Goal: Information Seeking & Learning: Learn about a topic

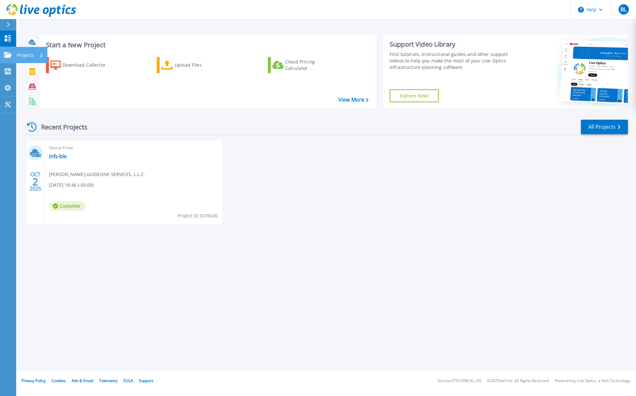
click at [6, 56] on icon at bounding box center [8, 55] width 8 height 6
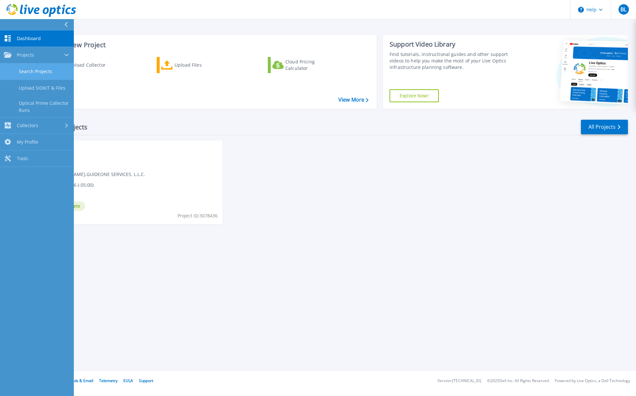
click at [39, 75] on link "Search Projects" at bounding box center [37, 71] width 74 height 17
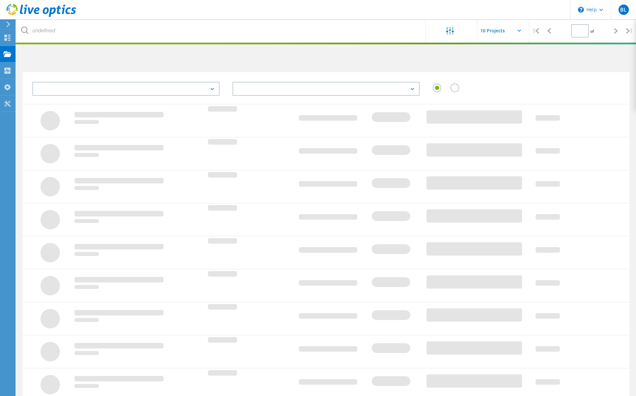
type input "1"
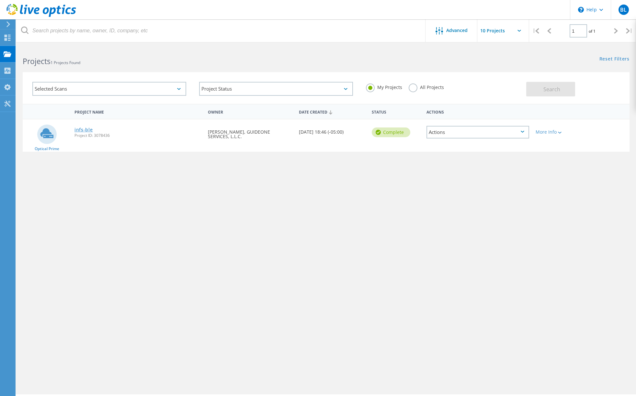
click at [87, 130] on link "infs-ble" at bounding box center [83, 130] width 18 height 5
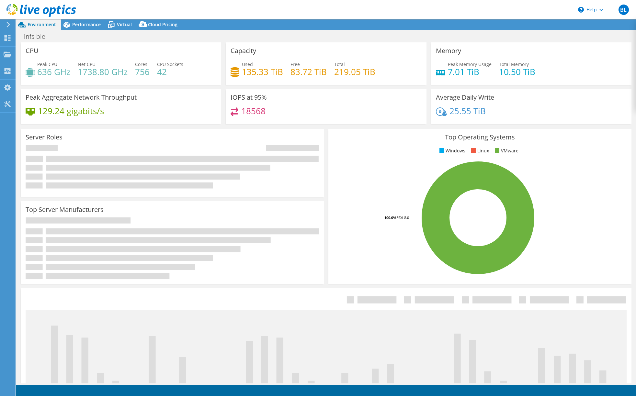
select select "USEast"
select select "USD"
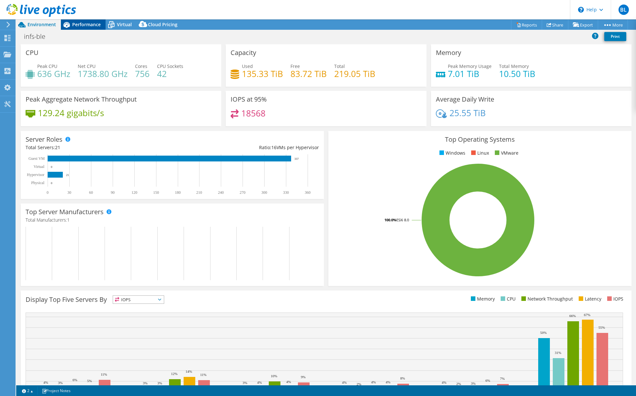
click at [76, 25] on span "Performance" at bounding box center [86, 24] width 28 height 6
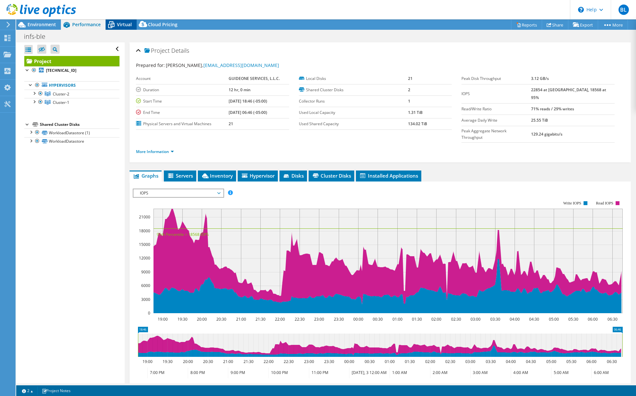
click at [122, 28] on div "Virtual" at bounding box center [121, 24] width 31 height 10
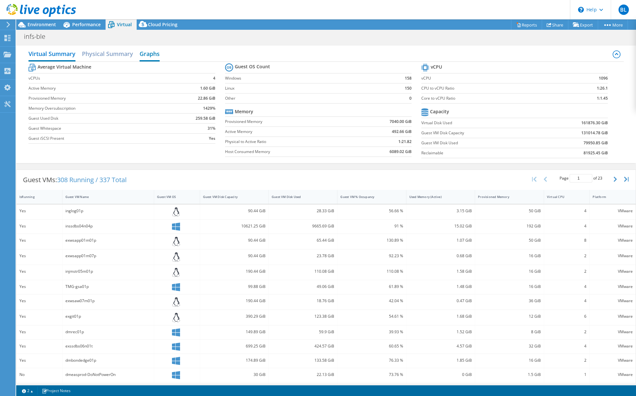
click at [152, 56] on h2 "Graphs" at bounding box center [150, 54] width 20 height 14
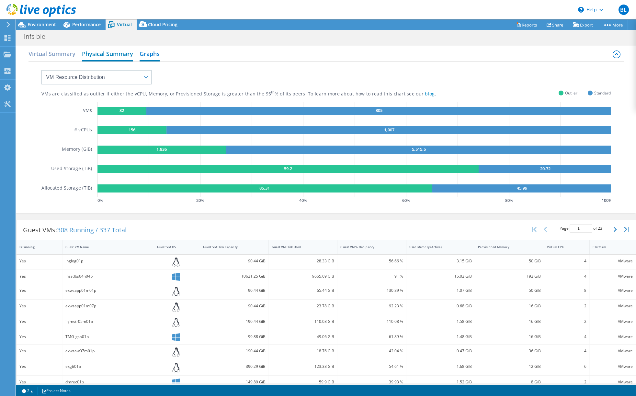
click at [118, 58] on h2 "Physical Summary" at bounding box center [107, 54] width 51 height 14
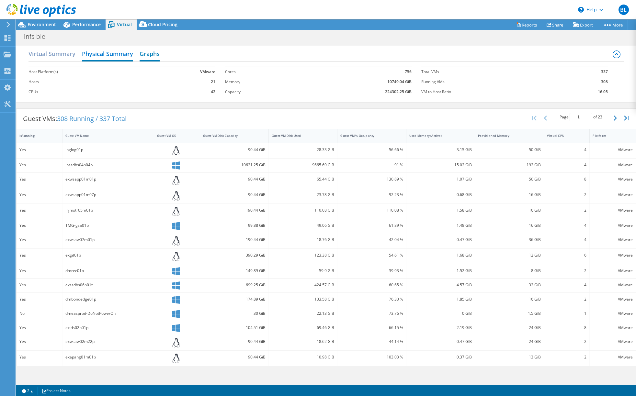
click at [152, 54] on h2 "Graphs" at bounding box center [150, 54] width 20 height 14
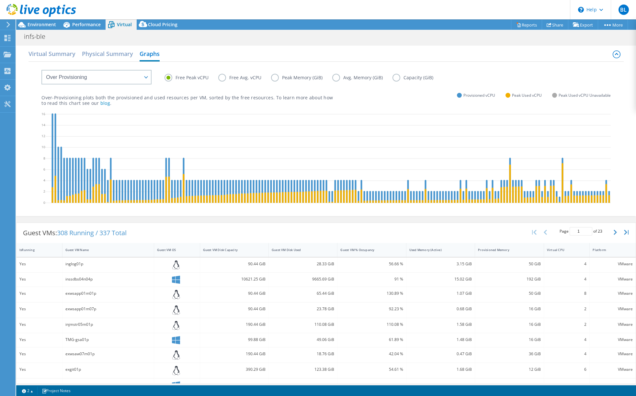
click at [339, 78] on label "Avg. Memory (GiB)" at bounding box center [362, 78] width 60 height 8
click at [0, 0] on input "Avg. Memory (GiB)" at bounding box center [0, 0] width 0 height 0
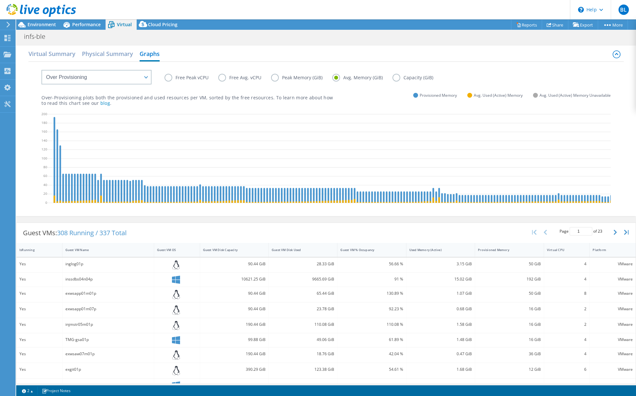
click at [395, 79] on label "Capacity (GiB)" at bounding box center [417, 78] width 51 height 8
click at [0, 0] on input "Capacity (GiB)" at bounding box center [0, 0] width 0 height 0
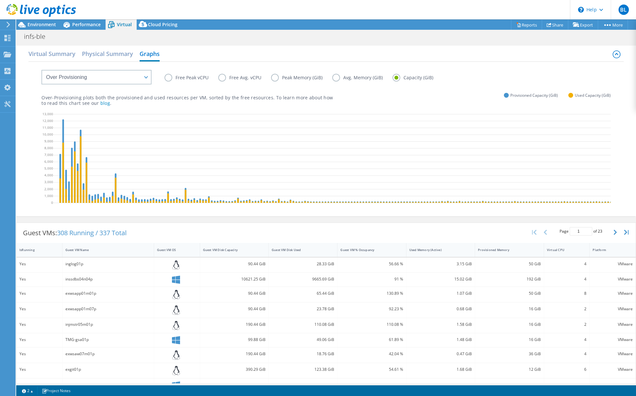
click at [276, 81] on label "Peak Memory (GiB)" at bounding box center [301, 78] width 61 height 8
click at [0, 0] on input "Peak Memory (GiB)" at bounding box center [0, 0] width 0 height 0
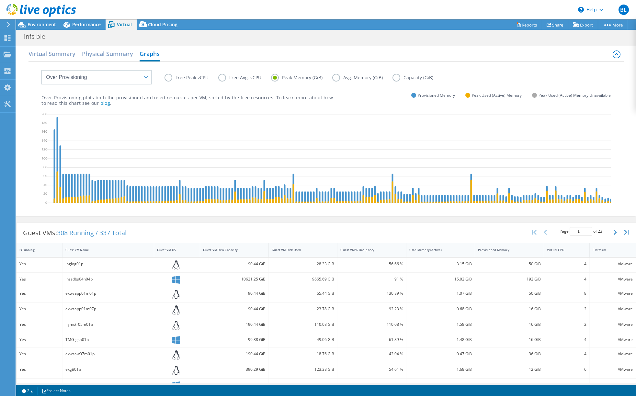
click at [169, 79] on label "Free Peak vCPU" at bounding box center [191, 78] width 54 height 8
click at [0, 0] on input "Free Peak vCPU" at bounding box center [0, 0] width 0 height 0
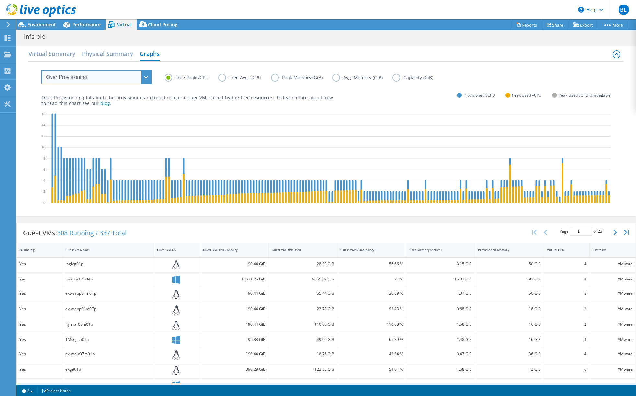
select select "Provisioning Contrast"
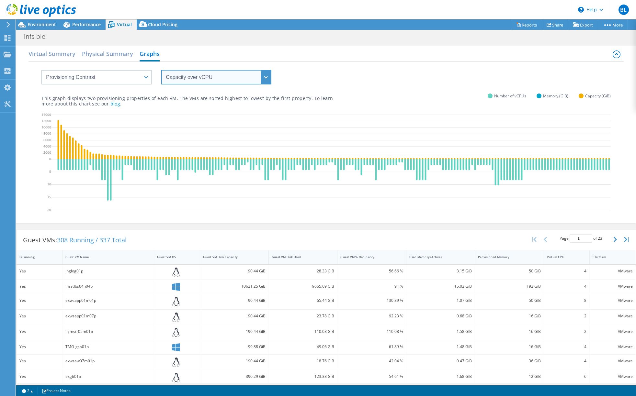
select select "vCPU over Memory"
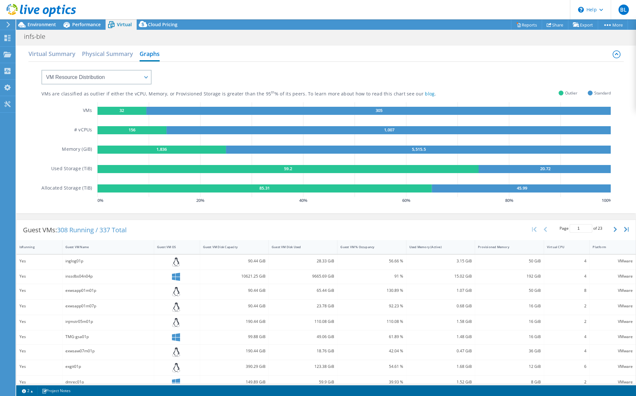
click at [134, 110] on rect at bounding box center [121, 111] width 49 height 8
click at [253, 157] on icon "32 305 156 1,007 1,836 5,515.5 59.2 20.72 85.31 45.99" at bounding box center [353, 149] width 513 height 95
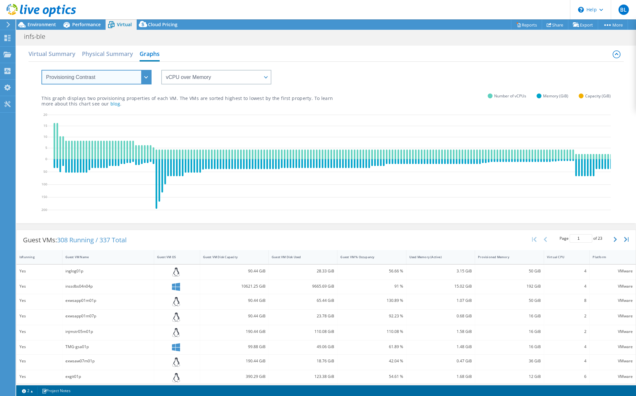
select select "Over Provisioning"
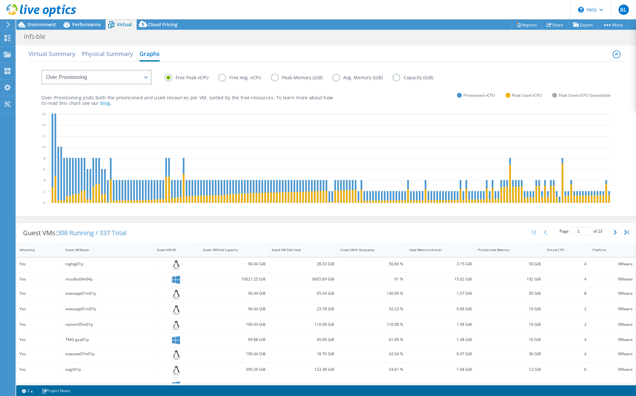
click at [227, 77] on label "Free Avg. vCPU" at bounding box center [244, 78] width 53 height 8
click at [0, 0] on input "Free Avg. vCPU" at bounding box center [0, 0] width 0 height 0
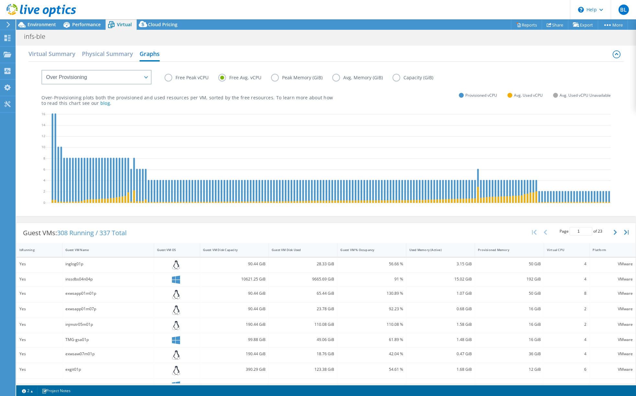
click at [171, 76] on label "Free Peak vCPU" at bounding box center [191, 78] width 54 height 8
click at [0, 0] on input "Free Peak vCPU" at bounding box center [0, 0] width 0 height 0
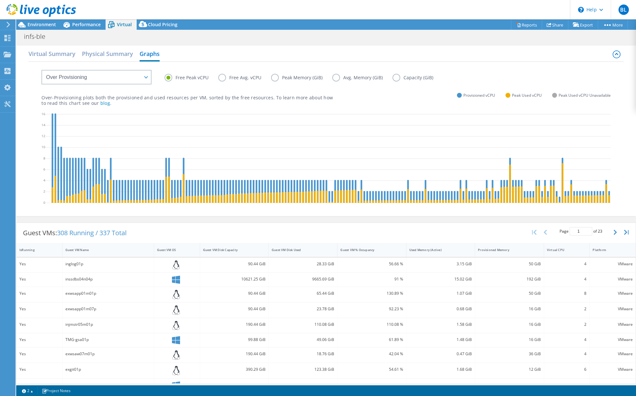
click at [274, 77] on label "Peak Memory (GiB)" at bounding box center [301, 78] width 61 height 8
click at [0, 0] on input "Peak Memory (GiB)" at bounding box center [0, 0] width 0 height 0
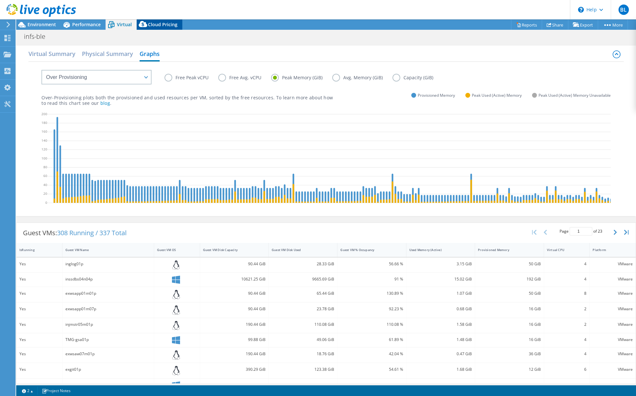
click at [161, 25] on span "Cloud Pricing" at bounding box center [162, 24] width 29 height 6
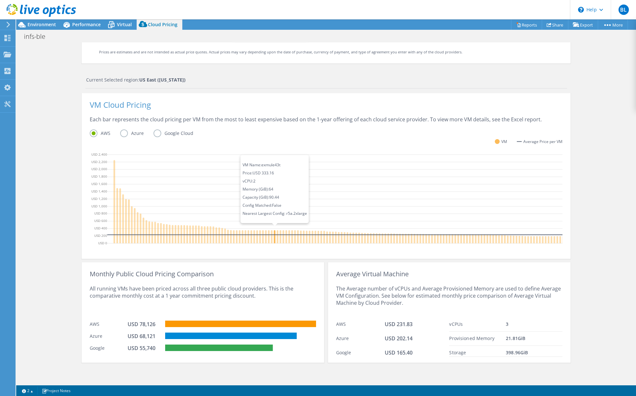
scroll to position [0, 1]
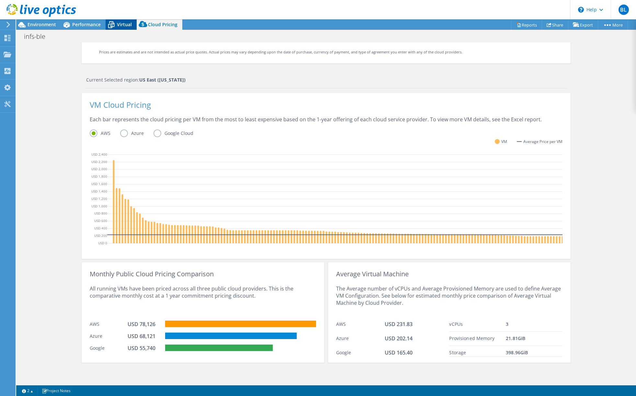
click at [116, 23] on icon at bounding box center [111, 24] width 11 height 11
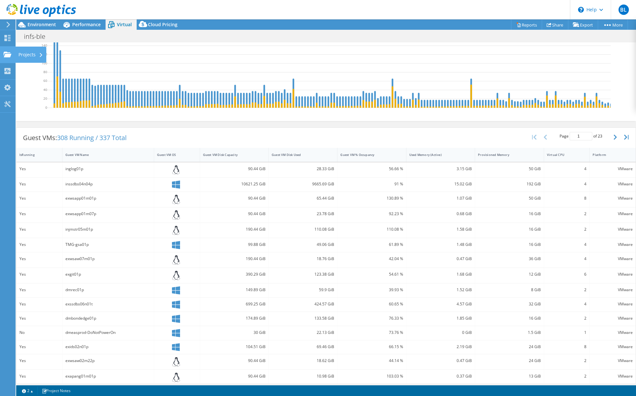
click at [33, 58] on div "Projects" at bounding box center [30, 55] width 31 height 16
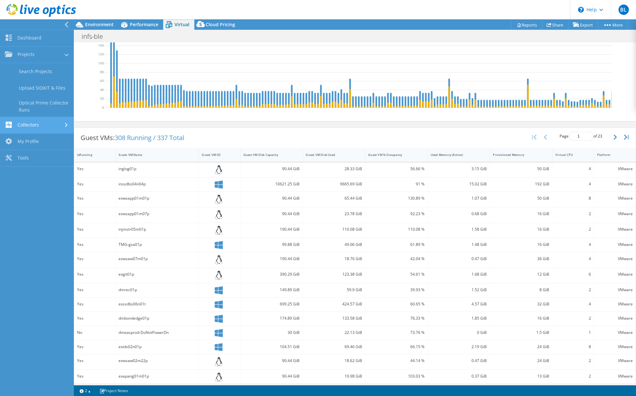
click at [36, 126] on link "Collectors" at bounding box center [37, 125] width 74 height 17
click at [53, 88] on link "Download Collector" at bounding box center [37, 88] width 74 height 17
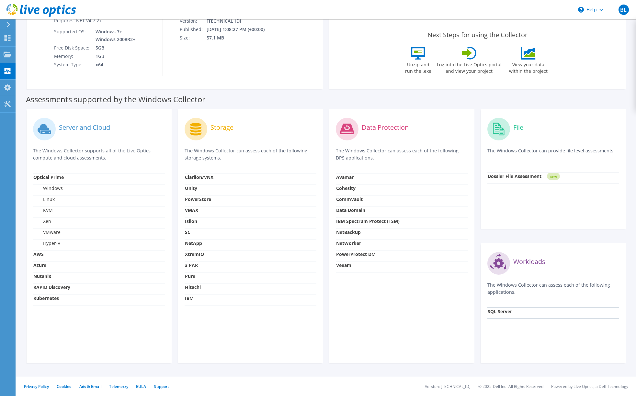
scroll to position [107, 0]
click at [500, 310] on strong "SQL Server" at bounding box center [500, 312] width 24 height 6
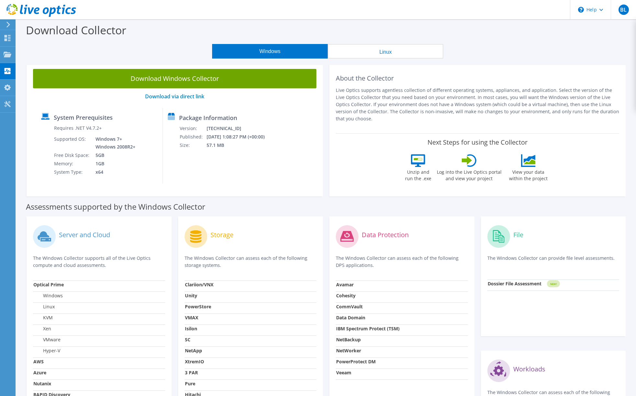
scroll to position [0, 0]
click at [6, 106] on use at bounding box center [7, 104] width 6 height 6
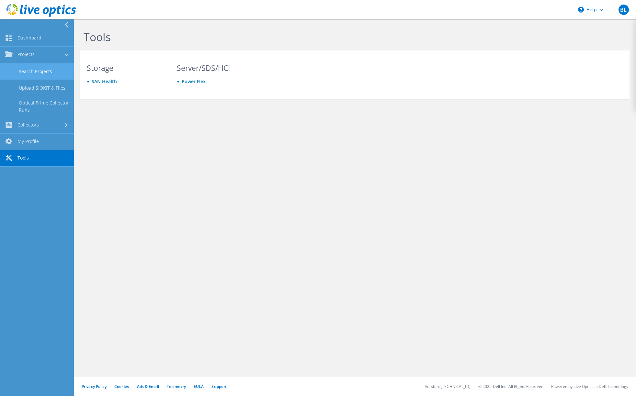
click at [45, 70] on link "Search Projects" at bounding box center [37, 71] width 74 height 17
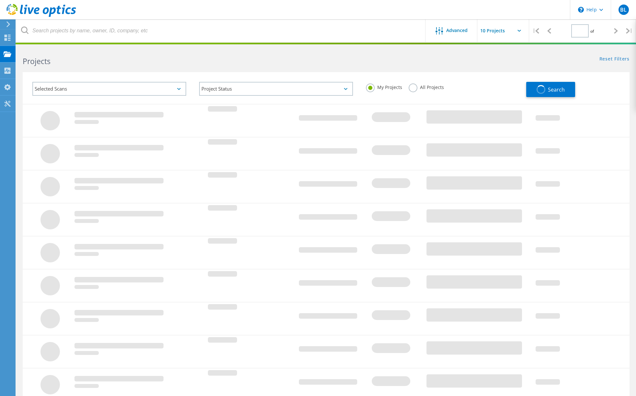
type input "1"
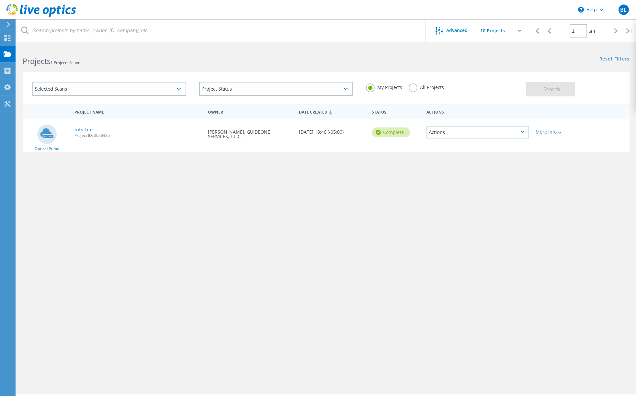
click at [515, 132] on div "Actions" at bounding box center [477, 132] width 103 height 13
click at [179, 193] on div "Project Name Owner Date Created Status Actions Optical Prime infs-ble Project I…" at bounding box center [326, 188] width 607 height 168
click at [86, 130] on link "infs-ble" at bounding box center [83, 130] width 18 height 5
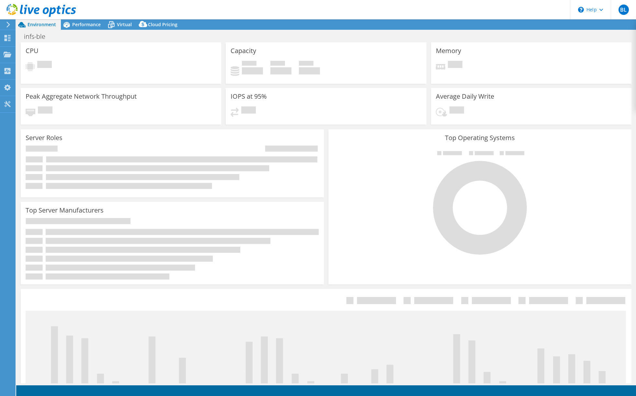
select select "USEast"
select select "USD"
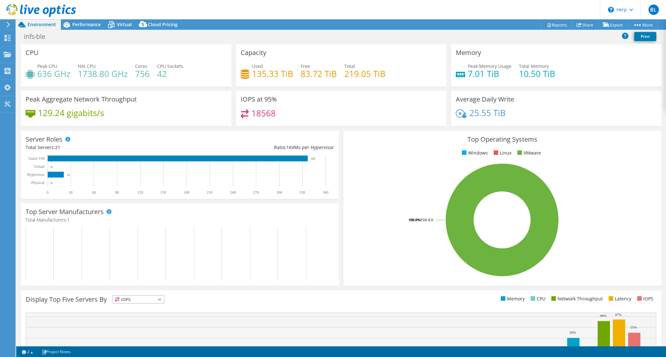
click at [122, 48] on div "CPU Peak CPU 636 GHz Net CPU 1738.80 GHz Cores 756 CPU Sockets 42" at bounding box center [126, 65] width 210 height 42
click at [118, 26] on span "Virtual" at bounding box center [124, 24] width 15 height 6
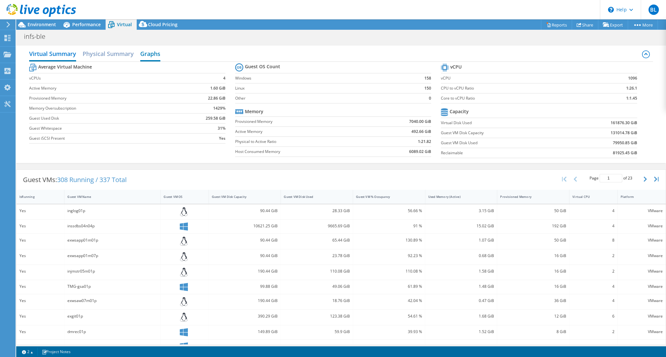
click at [156, 54] on h2 "Graphs" at bounding box center [150, 54] width 20 height 14
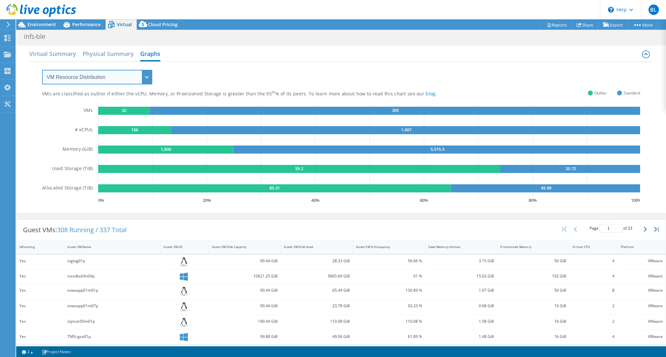
select select "Over Provisioning"
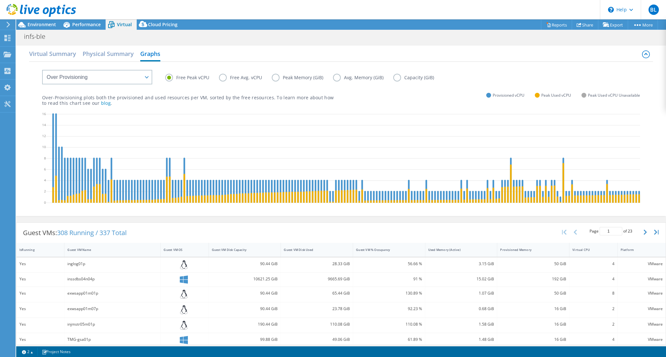
click at [275, 79] on label "Peak Memory (GiB)" at bounding box center [302, 78] width 61 height 8
click at [0, 0] on input "Peak Memory (GiB)" at bounding box center [0, 0] width 0 height 0
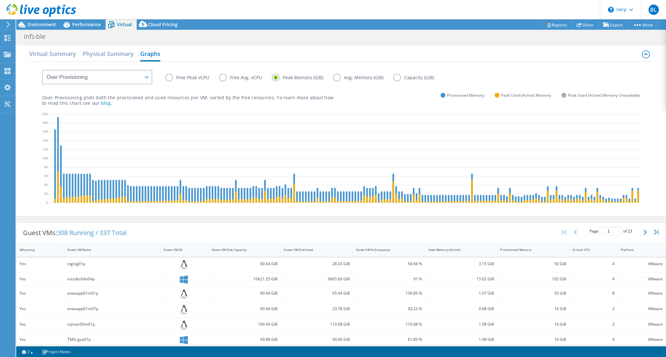
click at [231, 50] on div "Virtual Summary Physical Summary Graphs" at bounding box center [340, 54] width 623 height 15
click at [301, 80] on label "Peak Memory (GiB)" at bounding box center [302, 78] width 61 height 8
click at [0, 0] on input "Peak Memory (GiB)" at bounding box center [0, 0] width 0 height 0
click at [333, 73] on div "Free Peak vCPU Free Avg. vCPU Peak Memory (GiB) Avg. Memory (GiB) Capacity (GiB)" at bounding box center [341, 73] width 598 height 22
click at [334, 78] on label "Avg. Memory (GiB)" at bounding box center [363, 78] width 60 height 8
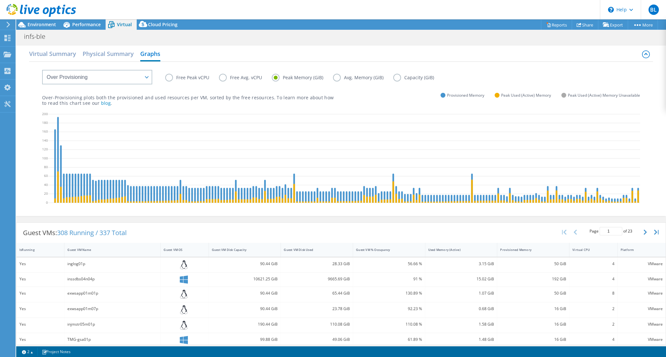
click at [0, 0] on input "Avg. Memory (GiB)" at bounding box center [0, 0] width 0 height 0
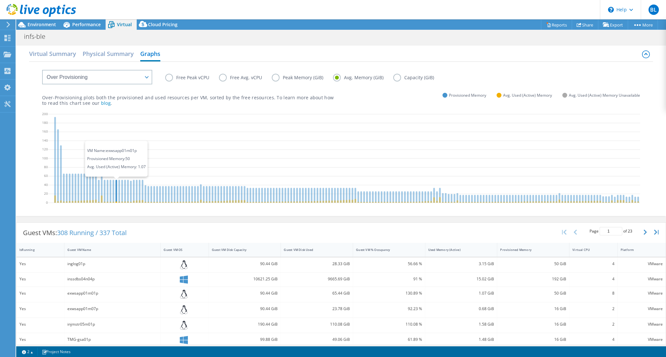
scroll to position [2, 0]
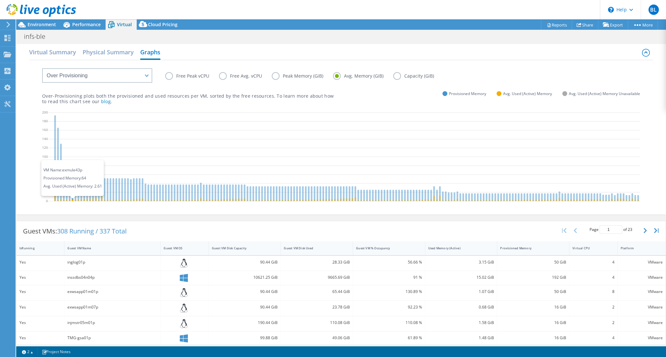
click at [73, 187] on icon at bounding box center [73, 186] width 2 height 29
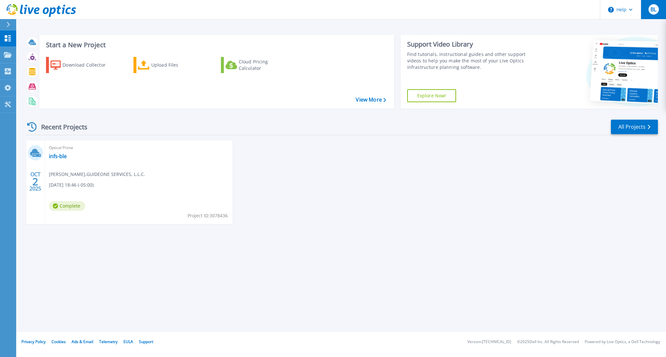
click at [660, 16] on button "BL" at bounding box center [652, 9] width 25 height 19
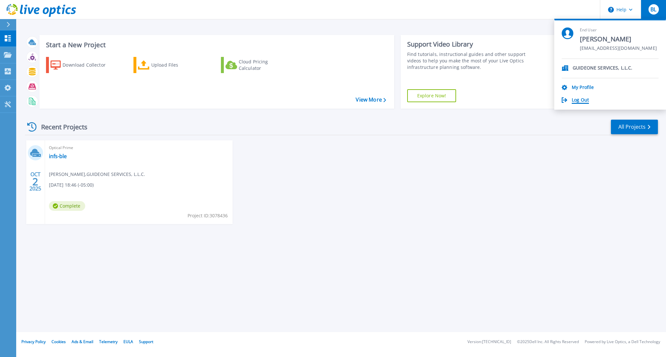
click at [584, 99] on link "Log Out" at bounding box center [579, 100] width 17 height 6
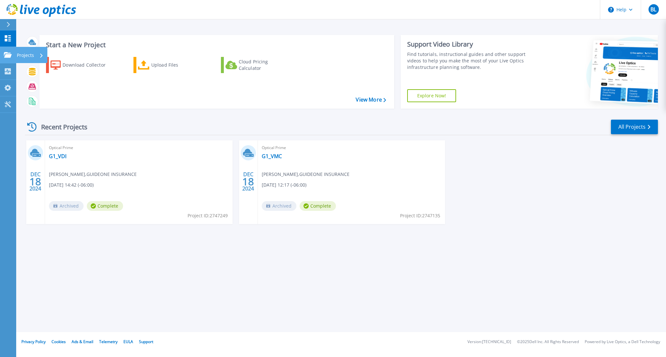
click at [6, 57] on icon at bounding box center [8, 55] width 8 height 6
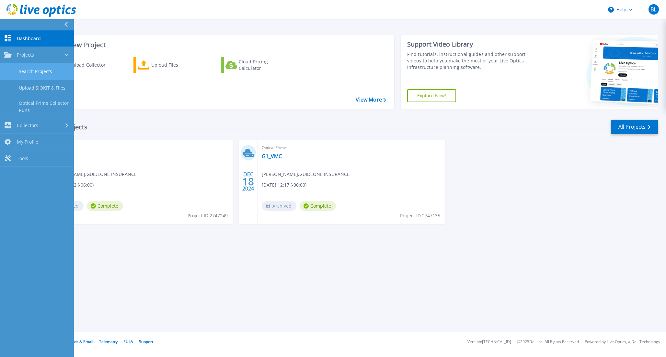
click at [43, 75] on link "Search Projects" at bounding box center [37, 71] width 74 height 17
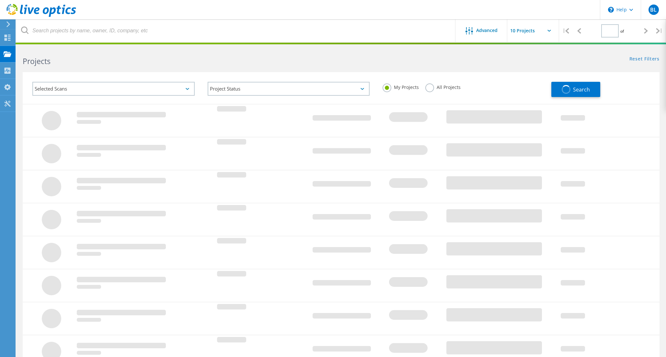
type input "1"
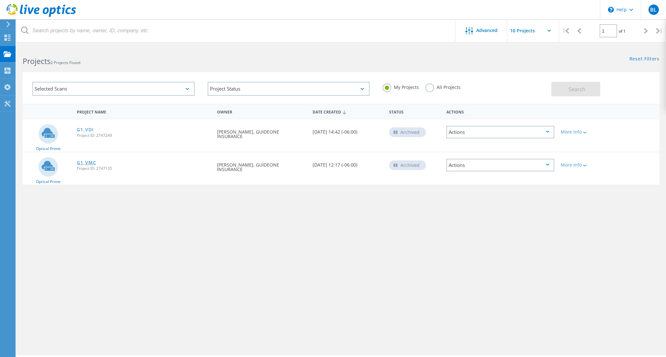
click at [87, 162] on link "G1_VMC" at bounding box center [86, 163] width 19 height 5
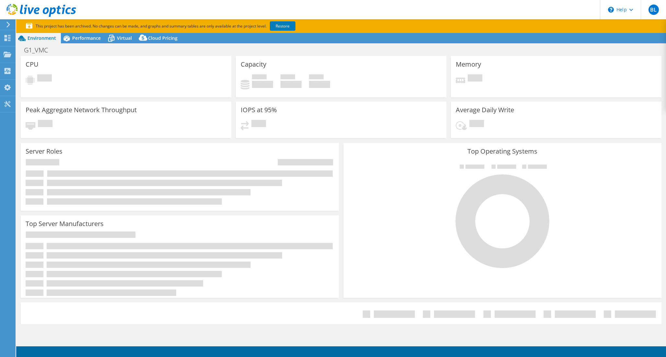
select select "USEast"
select select "USD"
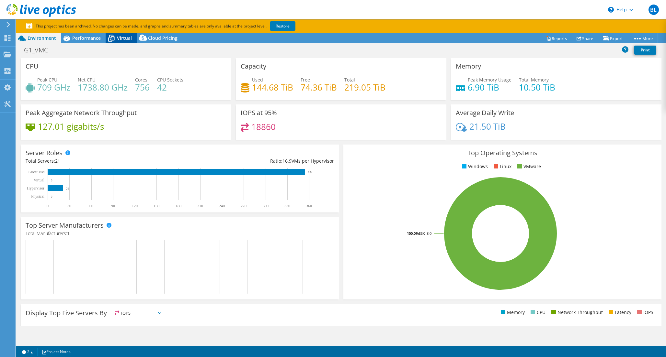
click at [118, 40] on span "Virtual" at bounding box center [124, 38] width 15 height 6
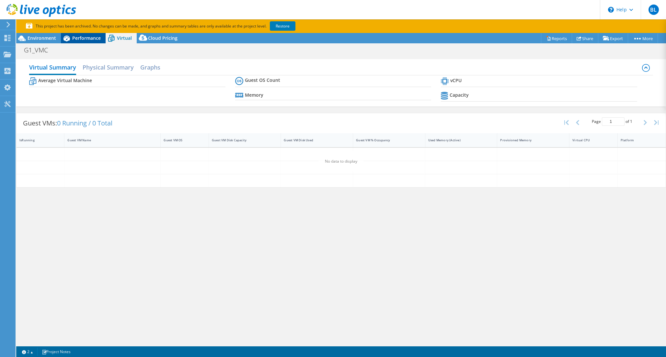
click at [96, 40] on span "Performance" at bounding box center [86, 38] width 28 height 6
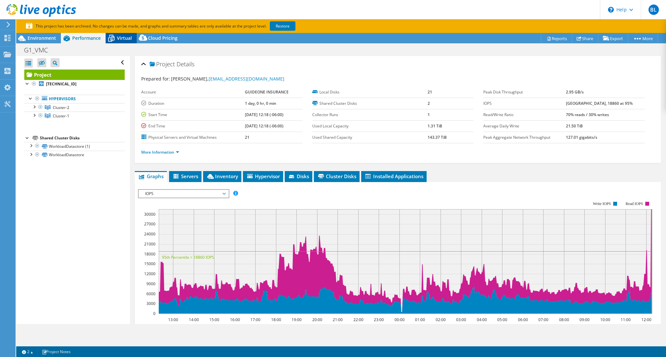
click at [125, 39] on span "Virtual" at bounding box center [124, 38] width 15 height 6
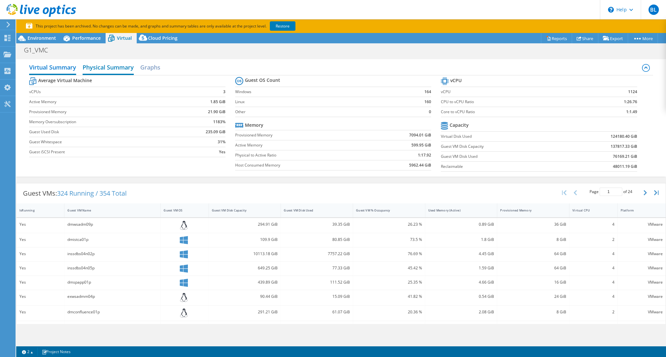
click at [111, 68] on h2 "Physical Summary" at bounding box center [108, 68] width 51 height 14
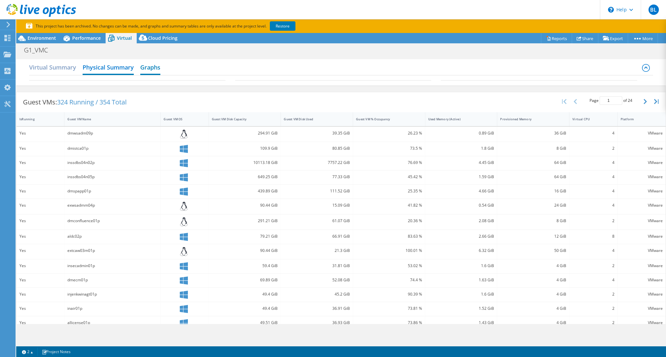
click at [152, 69] on h2 "Graphs" at bounding box center [150, 68] width 20 height 14
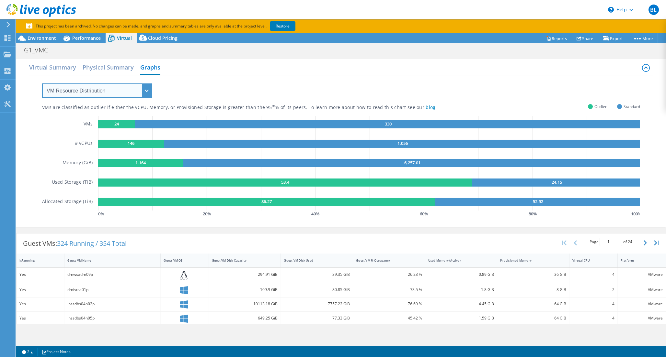
select select "Over Provisioning"
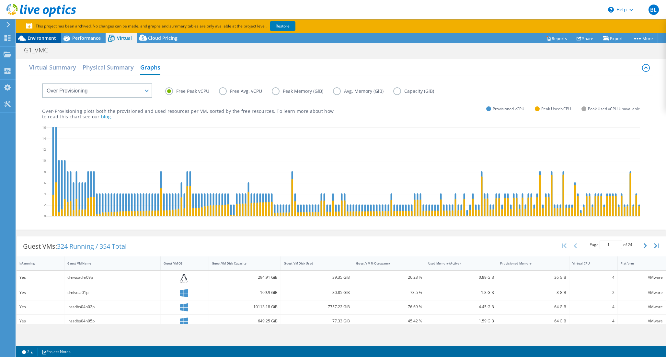
click at [48, 40] on span "Environment" at bounding box center [42, 38] width 28 height 6
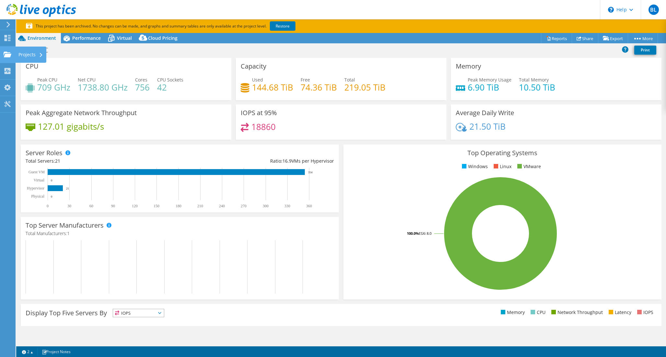
click at [6, 58] on div at bounding box center [8, 55] width 8 height 7
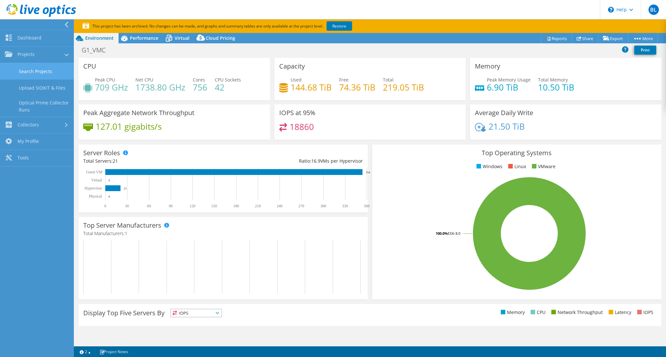
click at [50, 74] on link "Search Projects" at bounding box center [37, 71] width 74 height 17
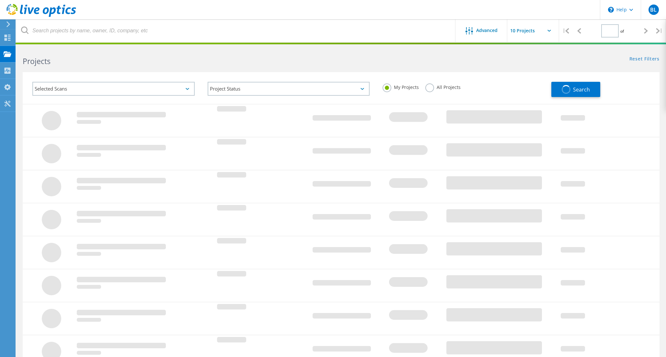
type input "1"
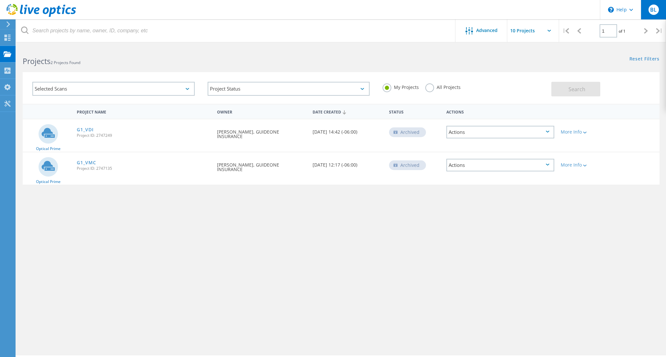
click at [654, 12] on span "BL" at bounding box center [653, 9] width 6 height 5
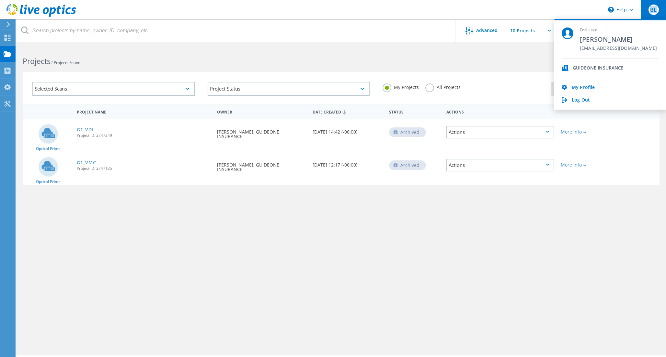
click at [654, 12] on span "BL" at bounding box center [653, 9] width 6 height 5
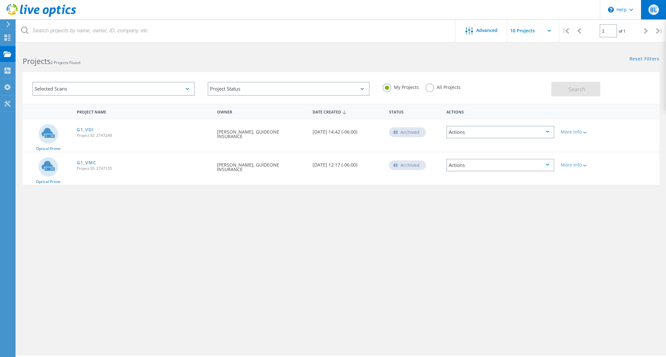
click at [654, 12] on span "BL" at bounding box center [653, 9] width 6 height 5
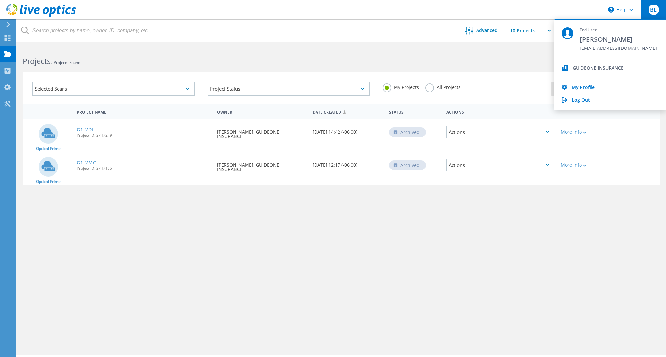
click at [286, 227] on div "Project Name Owner Date Created Status Actions Optical Prime G1_VDI Project ID:…" at bounding box center [341, 188] width 636 height 168
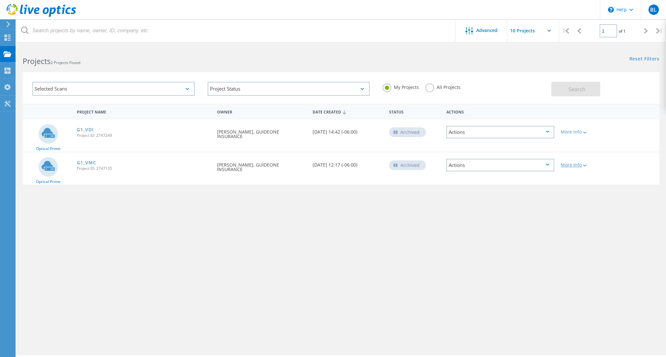
click at [576, 166] on div "More Info" at bounding box center [582, 165] width 44 height 5
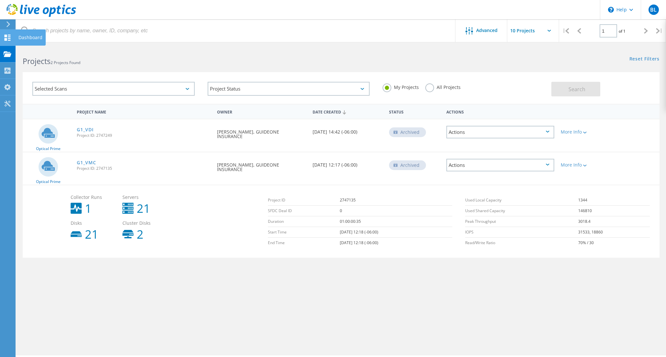
click at [7, 40] on use at bounding box center [8, 38] width 6 height 6
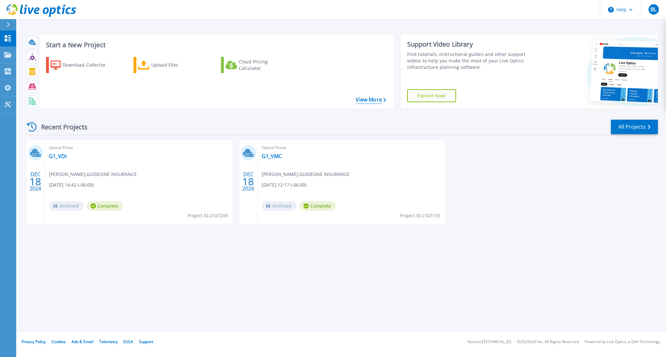
click at [373, 100] on link "View More" at bounding box center [370, 100] width 30 height 6
